Goal: Information Seeking & Learning: Learn about a topic

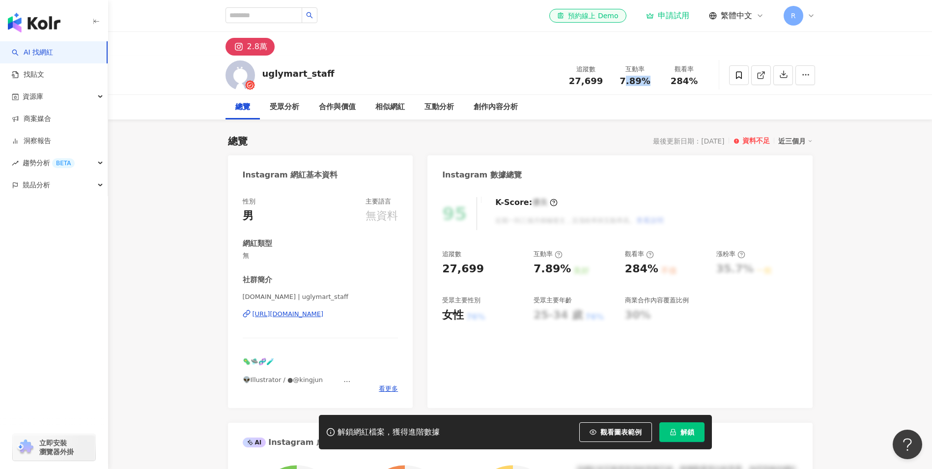
drag, startPoint x: 638, startPoint y: 83, endPoint x: 648, endPoint y: 83, distance: 10.8
click at [648, 83] on span "7.89%" at bounding box center [634, 81] width 30 height 10
drag, startPoint x: 648, startPoint y: 83, endPoint x: 655, endPoint y: 80, distance: 7.3
click at [655, 80] on div "互動率 7.89%" at bounding box center [635, 74] width 49 height 21
copy span "7.89%"
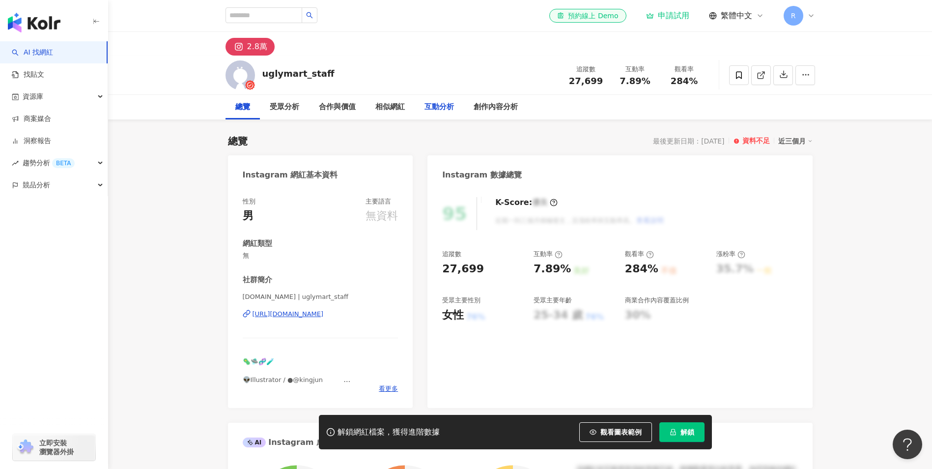
click at [436, 110] on div "互動分析" at bounding box center [438, 107] width 29 height 12
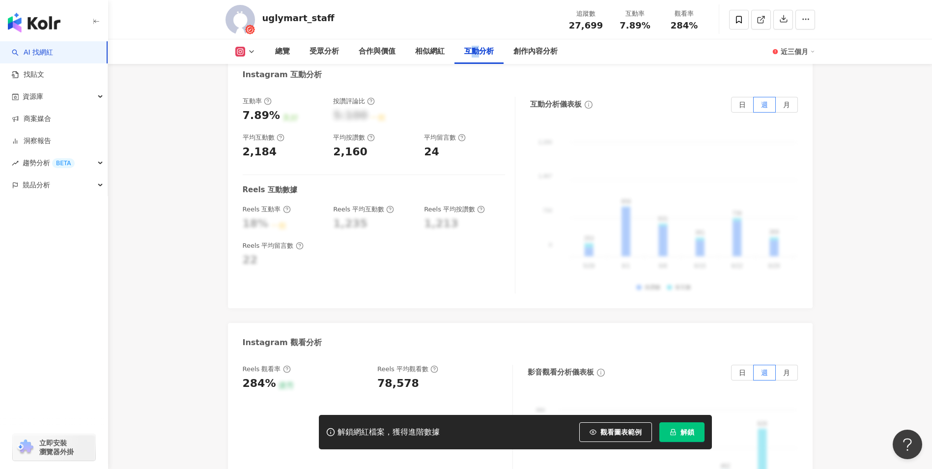
scroll to position [2016, 0]
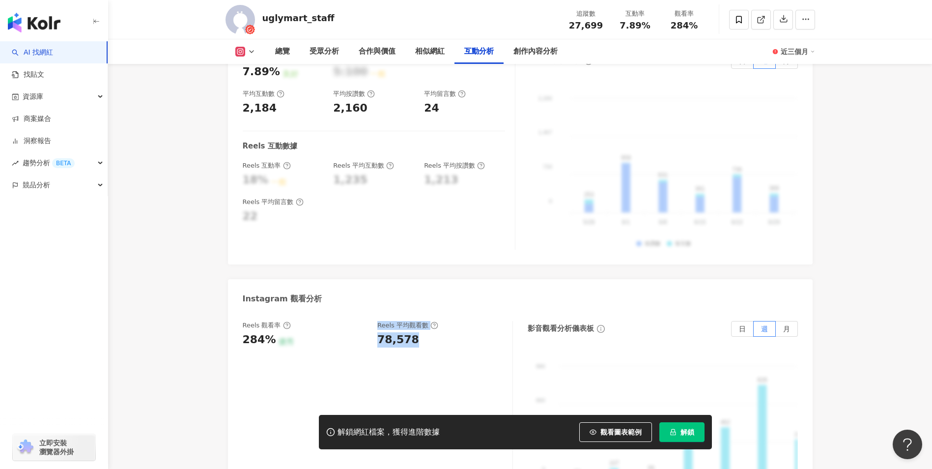
drag, startPoint x: 416, startPoint y: 323, endPoint x: 372, endPoint y: 325, distance: 43.7
click at [372, 325] on div "Reels 觀看率 284% 優秀 Reels 平均觀看數 78,578" at bounding box center [373, 334] width 260 height 27
drag, startPoint x: 372, startPoint y: 325, endPoint x: 409, endPoint y: 321, distance: 37.0
click at [402, 332] on div "78,578" at bounding box center [398, 339] width 42 height 15
drag, startPoint x: 416, startPoint y: 323, endPoint x: 376, endPoint y: 328, distance: 40.1
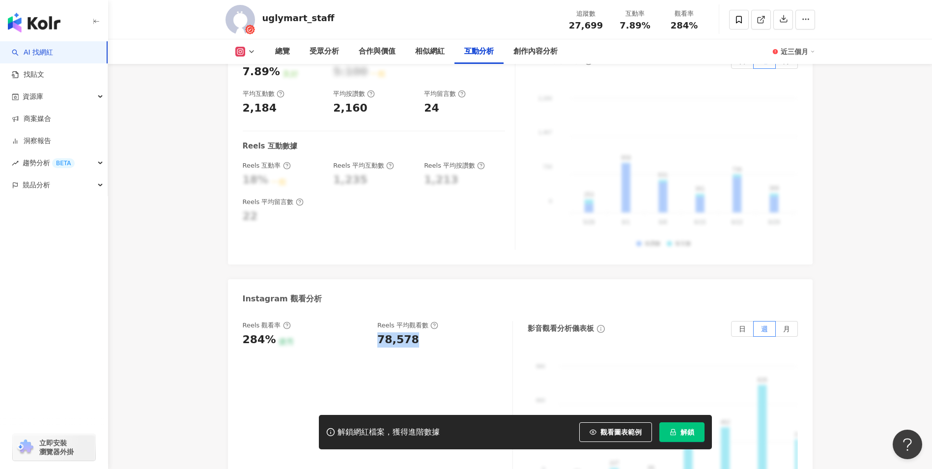
click at [376, 328] on div "Reels 觀看率 284% 優秀 Reels 平均觀看數 78,578" at bounding box center [373, 334] width 260 height 27
copy div "78,578"
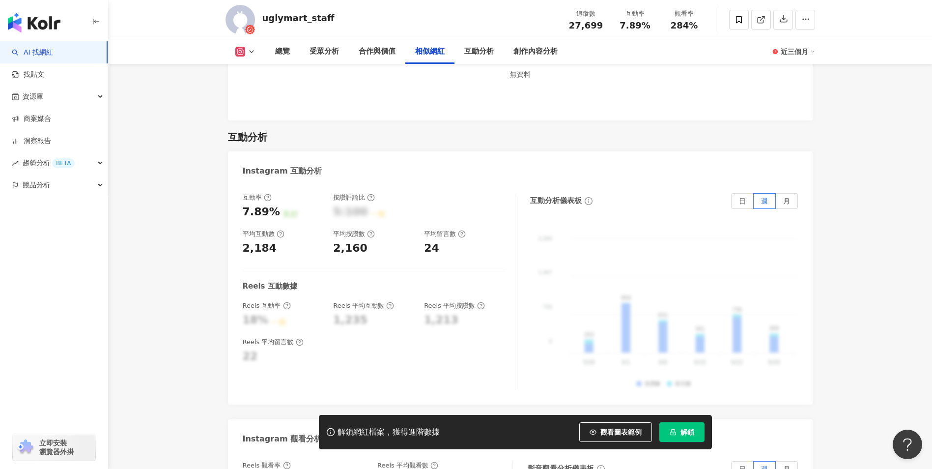
scroll to position [1770, 0]
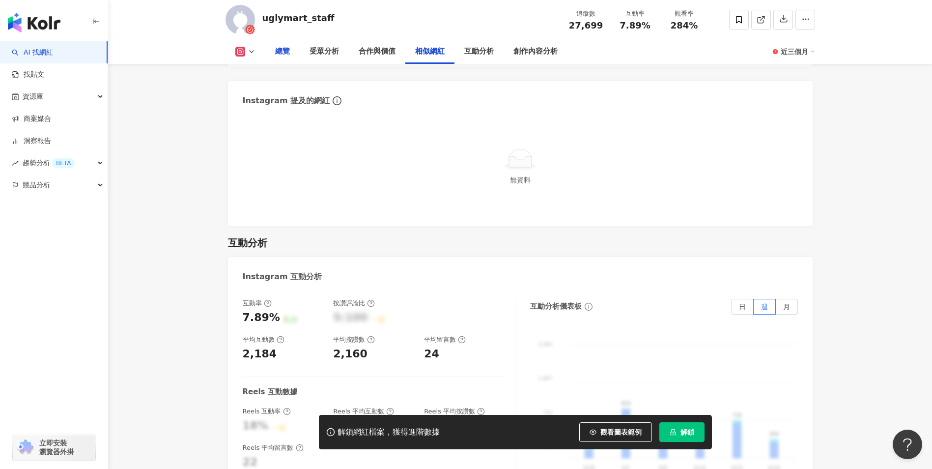
click at [286, 47] on div "總覽" at bounding box center [282, 52] width 15 height 12
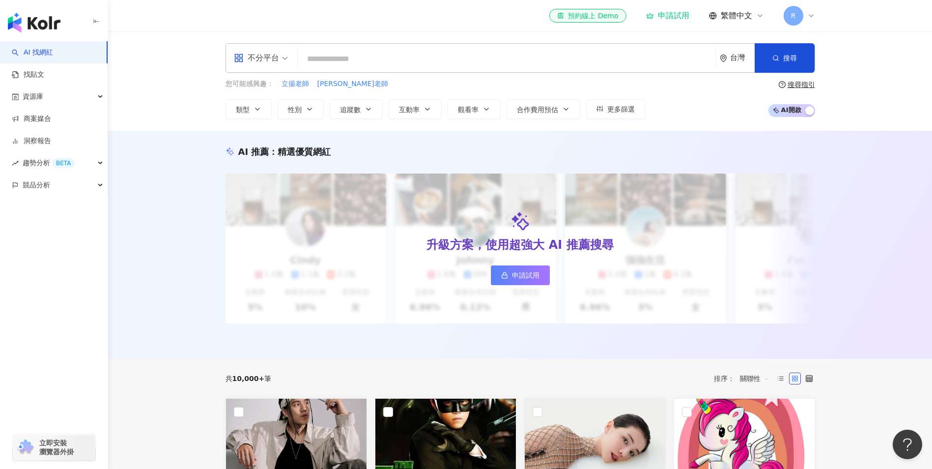
click at [561, 41] on div "不分平台 台灣 搜尋 be9f66cf-51fc-4cf3-8fc5-2a26c8d364cf uglymart_staff 27,699 追蹤者 uglym…" at bounding box center [520, 80] width 824 height 99
click at [546, 67] on input "search" at bounding box center [507, 59] width 410 height 19
paste input "**"
type input "**"
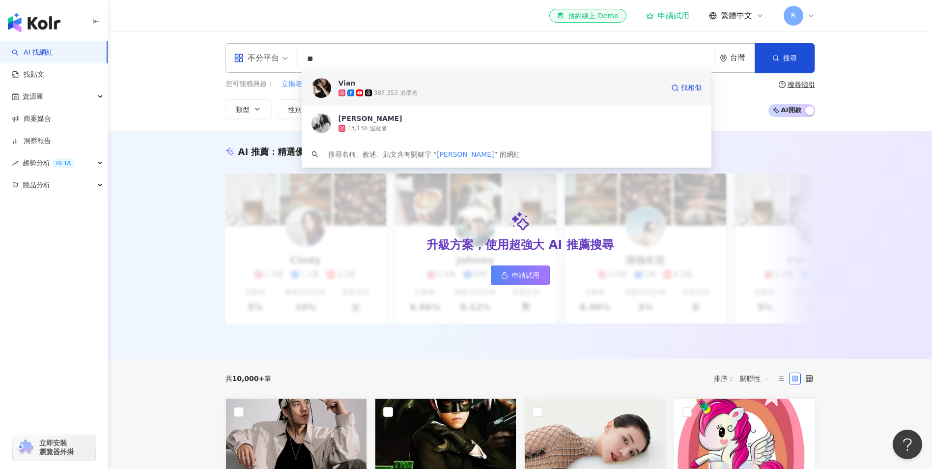
click at [362, 89] on icon at bounding box center [359, 92] width 7 height 7
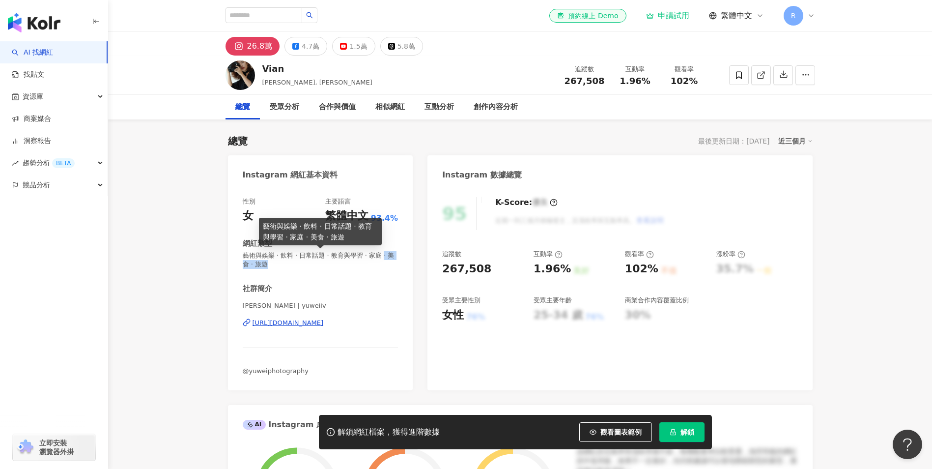
drag, startPoint x: 289, startPoint y: 266, endPoint x: 243, endPoint y: 268, distance: 45.7
click at [243, 268] on span "藝術與娛樂 · 飲料 · 日常話題 · 教育與學習 · 家庭 · 美食 · 旅遊" at bounding box center [321, 260] width 156 height 18
click at [266, 264] on span "藝術與娛樂 · 飲料 · 日常話題 · 教育與學習 · 家庭 · 美食 · 旅遊" at bounding box center [321, 260] width 156 height 18
click at [292, 264] on span "藝術與娛樂 · 飲料 · 日常話題 · 教育與學習 · 家庭 · 美食 · 旅遊" at bounding box center [321, 260] width 156 height 18
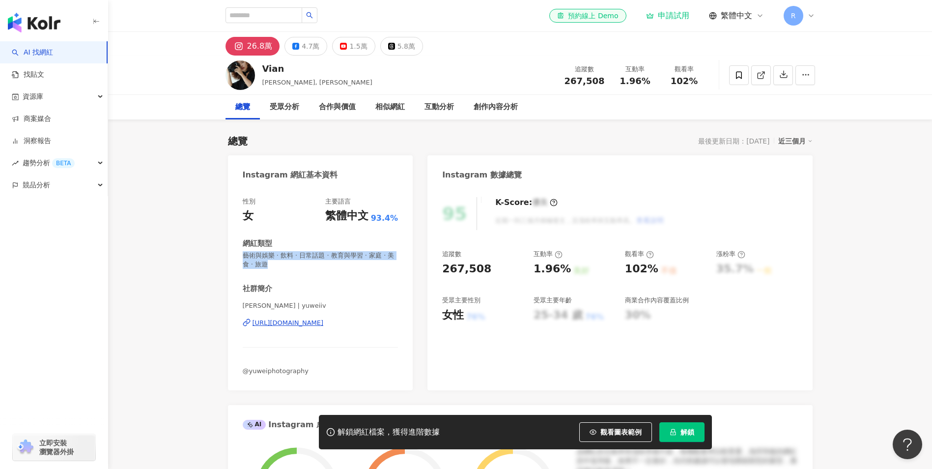
drag, startPoint x: 294, startPoint y: 264, endPoint x: 237, endPoint y: 259, distance: 57.2
click at [237, 259] on div "性別 女 主要語言 繁體中文 93.4% 網紅類型 藝術與娛樂 · 飲料 · 日常話題 · 教育與學習 · 家庭 · 美食 · 旅遊 社群簡介 [PERSON…" at bounding box center [320, 288] width 185 height 203
copy span "藝術與娛樂 · 飲料 · 日常話題 · 教育與學習 · 家庭 · 美食 · 旅遊"
drag, startPoint x: 627, startPoint y: 86, endPoint x: 652, endPoint y: 84, distance: 25.2
click at [652, 84] on div "追蹤數 267,508 互動率 1.96% 觀看率 102%" at bounding box center [634, 74] width 150 height 29
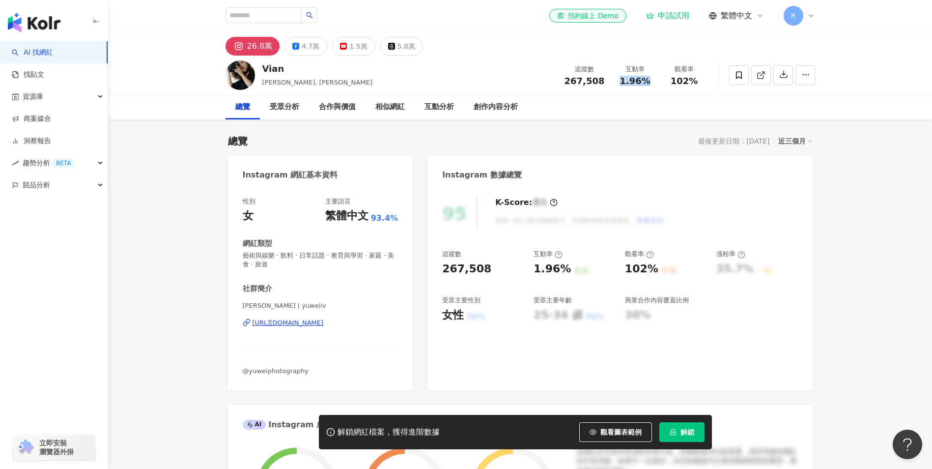
copy span "1.96%"
click at [433, 108] on div "互動分析" at bounding box center [438, 107] width 29 height 12
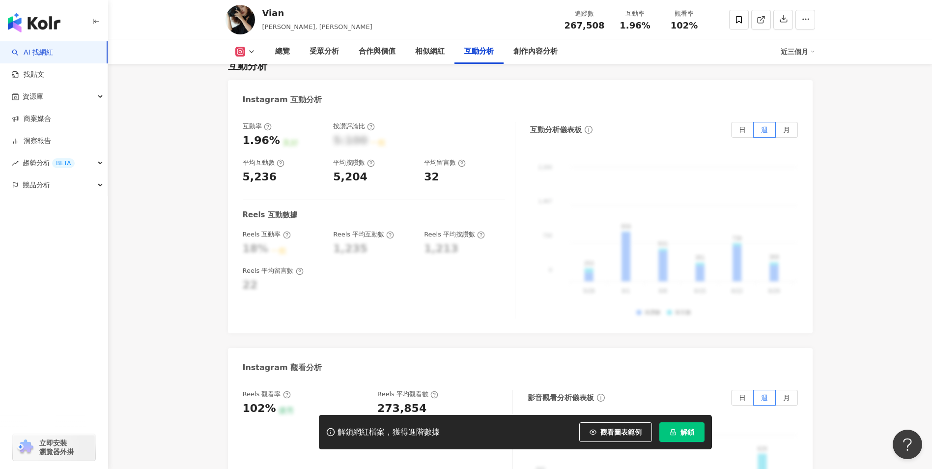
scroll to position [2086, 0]
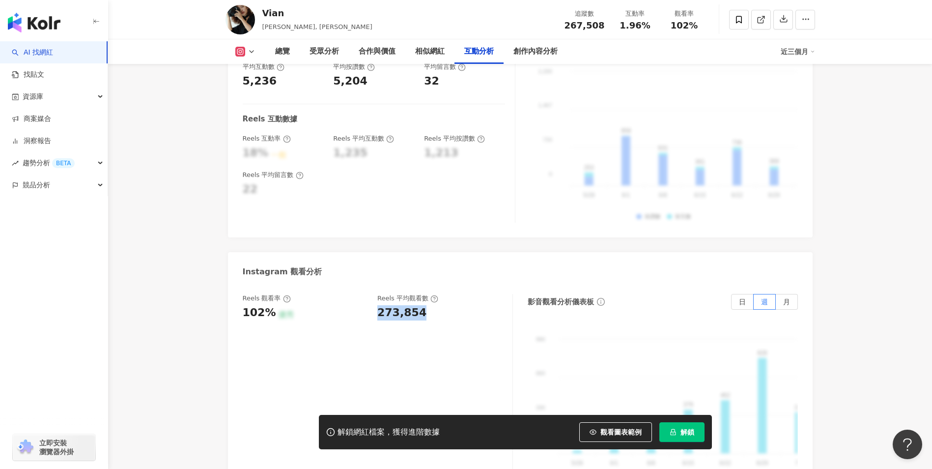
drag, startPoint x: 377, startPoint y: 280, endPoint x: 438, endPoint y: 282, distance: 60.5
click at [438, 305] on div "273,854" at bounding box center [439, 312] width 125 height 15
copy div "273,854"
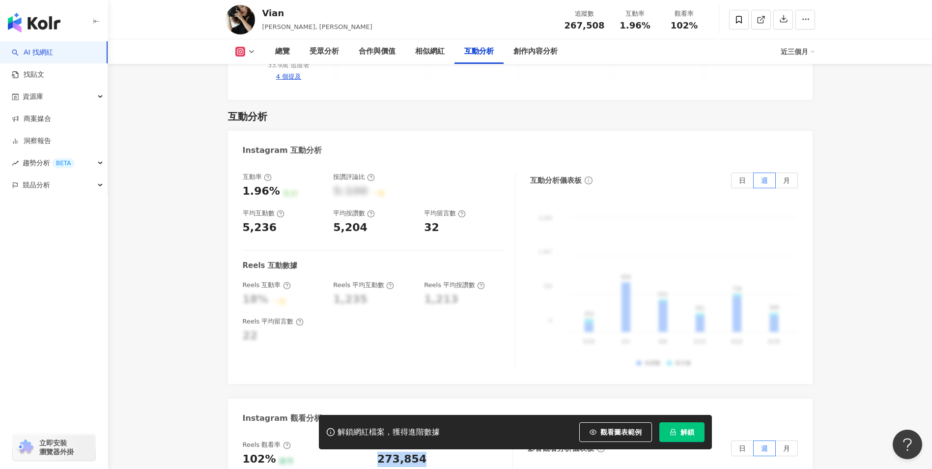
scroll to position [1939, 0]
